Goal: Task Accomplishment & Management: Use online tool/utility

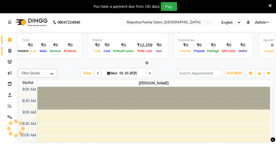
click at [11, 50] on span at bounding box center [9, 51] width 9 height 6
select select "service"
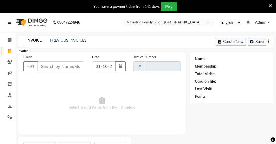
type input "0088"
select select "7522"
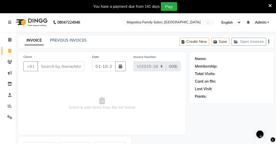
click at [61, 66] on input "Client" at bounding box center [60, 66] width 47 height 10
type input "6371280006"
click at [72, 66] on span "Add Client" at bounding box center [71, 66] width 21 height 5
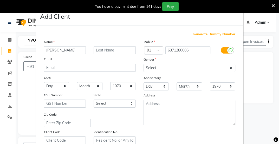
type input "[PERSON_NAME]"
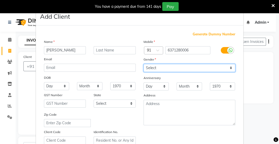
click at [229, 70] on select "Select [DEMOGRAPHIC_DATA] [DEMOGRAPHIC_DATA] Other Prefer Not To Say" at bounding box center [189, 68] width 92 height 8
select select "[DEMOGRAPHIC_DATA]"
click at [143, 64] on select "Select [DEMOGRAPHIC_DATA] [DEMOGRAPHIC_DATA] Other Prefer Not To Say" at bounding box center [189, 68] width 92 height 8
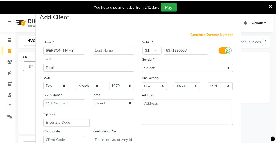
scroll to position [98, 0]
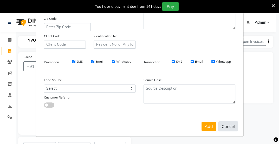
click at [218, 130] on button "Cancel" at bounding box center [228, 126] width 20 height 10
select select
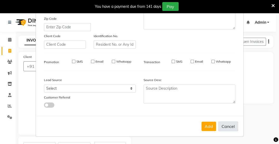
select select
checkbox input "false"
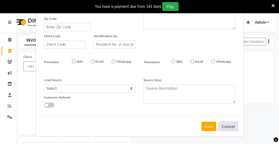
checkbox input "false"
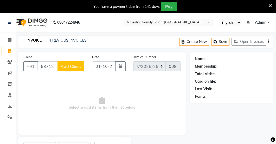
scroll to position [25, 0]
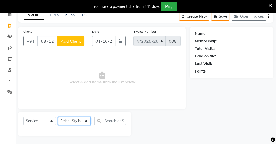
click at [84, 122] on select "Select Stylist [PERSON_NAME] [PERSON_NAME] [PERSON_NAME]" at bounding box center [74, 121] width 32 height 8
select select "81997"
click at [58, 117] on select "Select Stylist [PERSON_NAME] [PERSON_NAME] [PERSON_NAME]" at bounding box center [74, 121] width 32 height 8
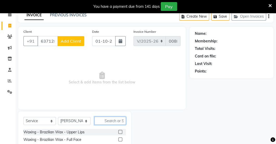
click at [115, 123] on input "text" at bounding box center [109, 121] width 31 height 8
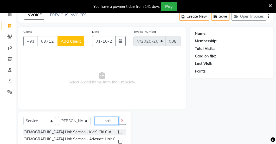
type input "hair"
drag, startPoint x: 276, startPoint y: 117, endPoint x: 276, endPoint y: 146, distance: 29.1
click at [276, 119] on html "08047224946 Select Location × Majestica Family Salon, Nayapalli English ENGLISH…" at bounding box center [138, 47] width 276 height 144
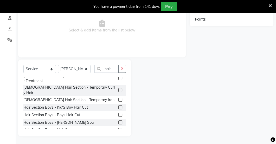
scroll to position [257, 0]
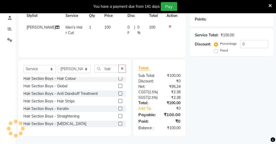
checkbox input "false"
click at [115, 65] on input "hair" at bounding box center [106, 69] width 24 height 8
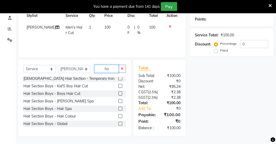
type input "h"
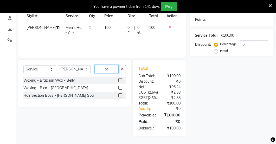
scroll to position [0, 0]
type input "be"
click at [121, 93] on label at bounding box center [120, 95] width 4 height 4
click at [121, 94] on input "checkbox" at bounding box center [119, 95] width 3 height 3
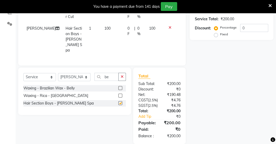
checkbox input "false"
click at [113, 27] on td "100" at bounding box center [112, 39] width 23 height 33
select select "81997"
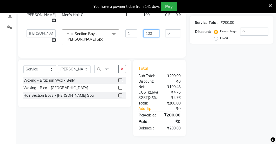
click at [143, 36] on input "100" at bounding box center [151, 33] width 16 height 8
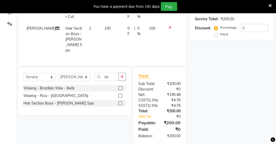
click at [145, 22] on tr "[PERSON_NAME] Men's Hair Cut 1 100 0 F | 0 % 100" at bounding box center [101, 13] width 157 height 17
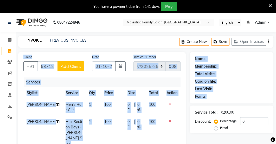
drag, startPoint x: 275, startPoint y: 42, endPoint x: 276, endPoint y: 103, distance: 61.0
click at [276, 103] on html "08047224946 Select Location × Majestica Family Salon, Nayapalli English ENGLISH…" at bounding box center [138, 72] width 276 height 144
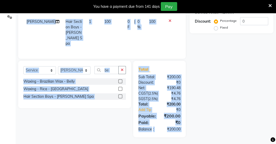
scroll to position [110, 0]
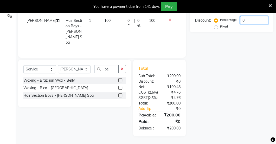
drag, startPoint x: 274, startPoint y: 110, endPoint x: 274, endPoint y: 112, distance: 2.6
click at [274, 112] on div "Name: Membership: Total Visits: Card on file: Last Visit: Points: Service Total…" at bounding box center [233, 43] width 88 height 185
click at [124, 65] on button "button" at bounding box center [122, 69] width 8 height 8
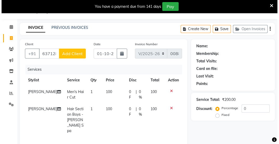
scroll to position [0, 0]
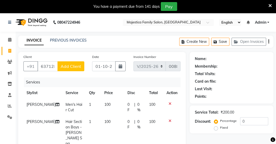
click at [73, 65] on span "Add Client" at bounding box center [71, 66] width 21 height 5
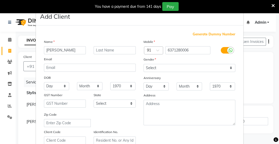
type input "[PERSON_NAME]"
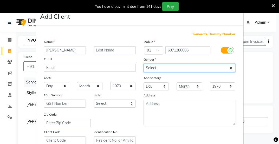
click at [229, 68] on select "Select [DEMOGRAPHIC_DATA] [DEMOGRAPHIC_DATA] Other Prefer Not To Say" at bounding box center [189, 68] width 92 height 8
select select "[DEMOGRAPHIC_DATA]"
click at [143, 64] on select "Select [DEMOGRAPHIC_DATA] [DEMOGRAPHIC_DATA] Other Prefer Not To Say" at bounding box center [189, 68] width 92 height 8
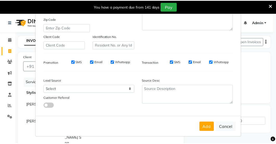
scroll to position [98, 0]
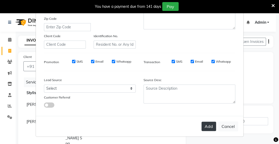
click at [207, 125] on button "Add" at bounding box center [208, 126] width 15 height 9
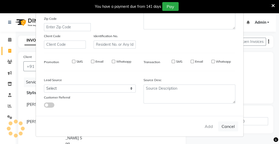
select select
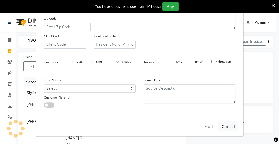
select select
checkbox input "false"
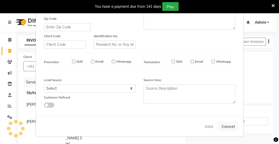
checkbox input "false"
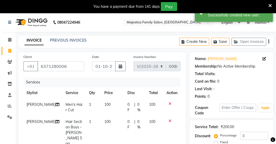
scroll to position [110, 0]
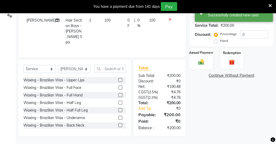
click at [198, 58] on img at bounding box center [201, 61] width 10 height 7
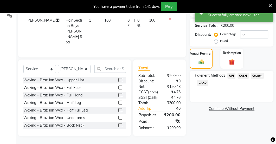
click at [230, 73] on span "UPI" at bounding box center [231, 76] width 8 height 6
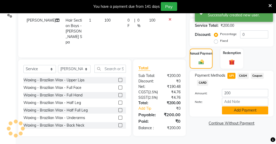
click at [234, 106] on button "Add Payment" at bounding box center [244, 110] width 46 height 8
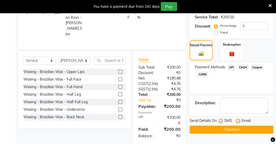
click at [232, 129] on button "Checkout" at bounding box center [231, 129] width 84 height 8
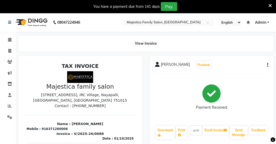
click at [270, 5] on icon at bounding box center [269, 5] width 3 height 5
